Goal: Use online tool/utility: Utilize a website feature to perform a specific function

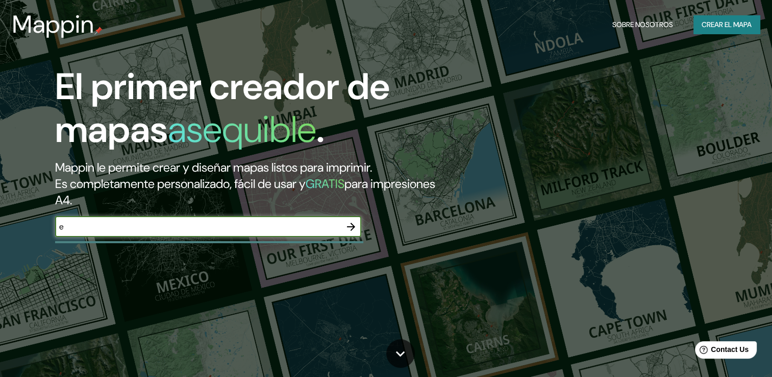
type input "ENCARNACION [GEOGRAPHIC_DATA]"
click at [347, 223] on icon "button" at bounding box center [351, 226] width 12 height 12
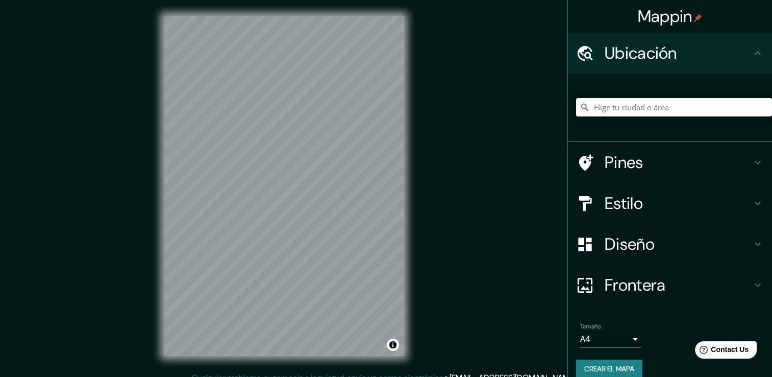
click at [660, 58] on h4 "Ubicación" at bounding box center [678, 53] width 147 height 20
click at [654, 113] on input "Elige tu ciudad o área" at bounding box center [674, 107] width 196 height 18
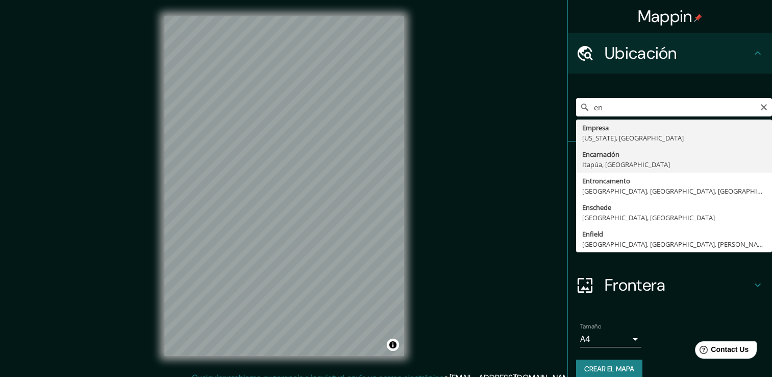
type input "Encarnación, Itapúa, Paraguay"
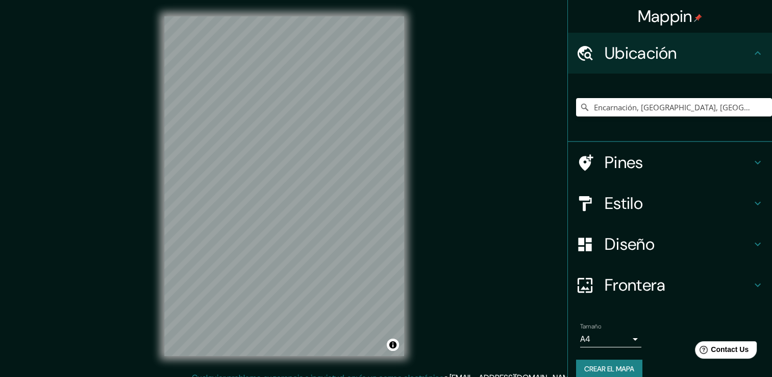
click at [605, 363] on font "Crear el mapa" at bounding box center [609, 368] width 50 height 13
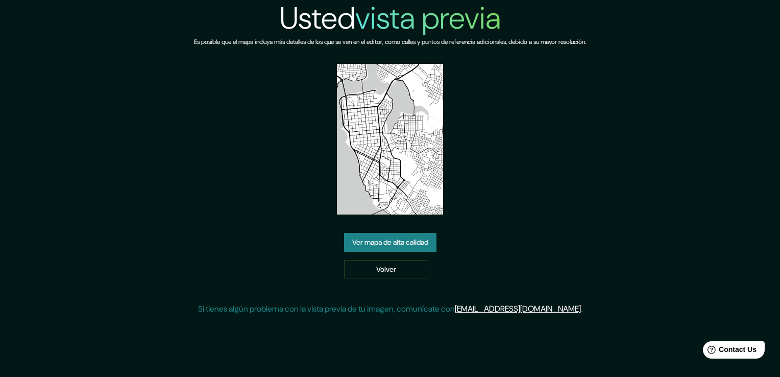
click at [378, 243] on link "Ver mapa de alta calidad" at bounding box center [390, 242] width 92 height 19
click at [413, 246] on link "Ver mapa de alta calidad" at bounding box center [390, 242] width 92 height 19
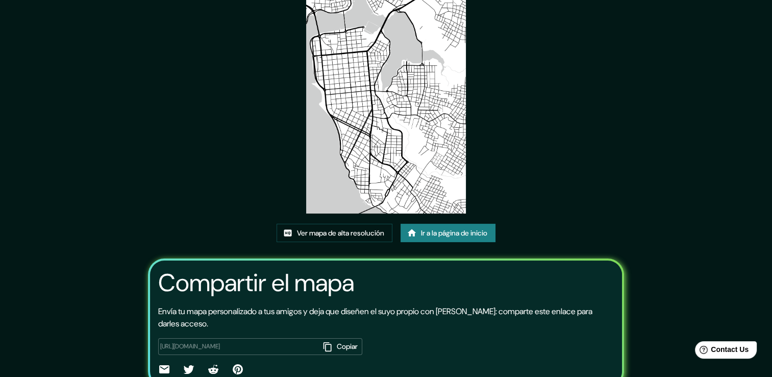
scroll to position [104, 0]
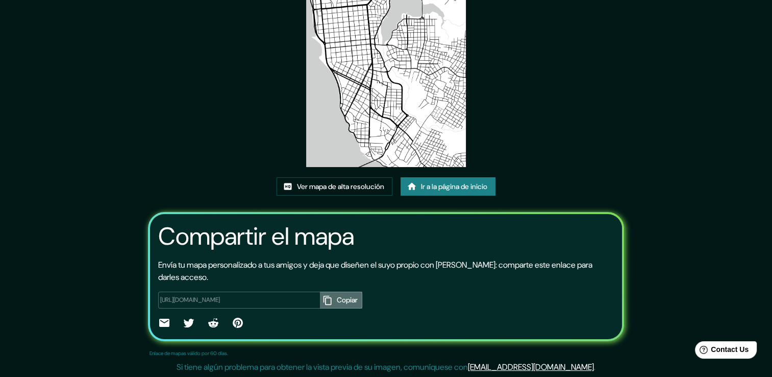
click at [337, 295] on font "Copiar" at bounding box center [347, 299] width 21 height 13
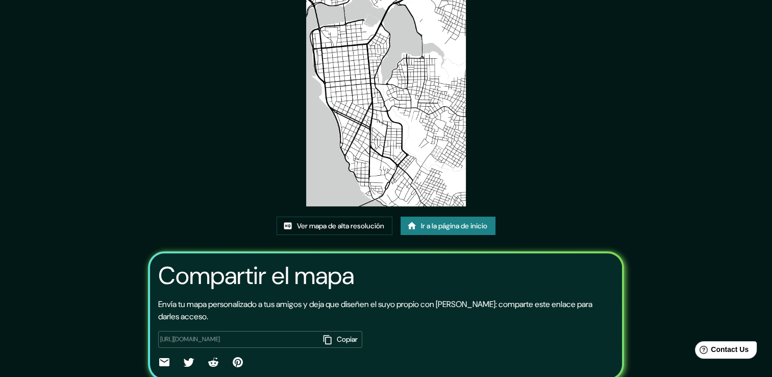
scroll to position [2, 0]
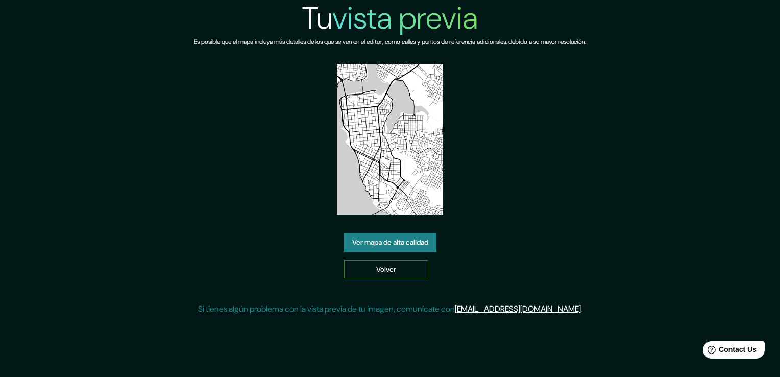
click at [402, 264] on link "Volver" at bounding box center [386, 269] width 84 height 19
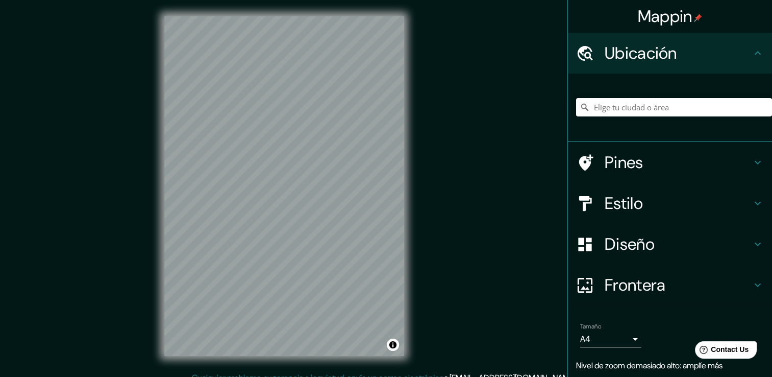
click at [663, 101] on input "Elige tu ciudad o área" at bounding box center [674, 107] width 196 height 18
click at [661, 107] on input "Elige tu ciudad o área" at bounding box center [674, 107] width 196 height 18
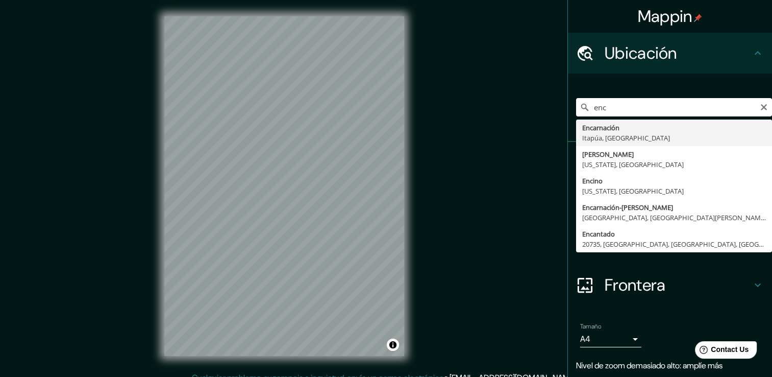
type input "Encarnación, [GEOGRAPHIC_DATA], [GEOGRAPHIC_DATA]"
